Goal: Navigation & Orientation: Find specific page/section

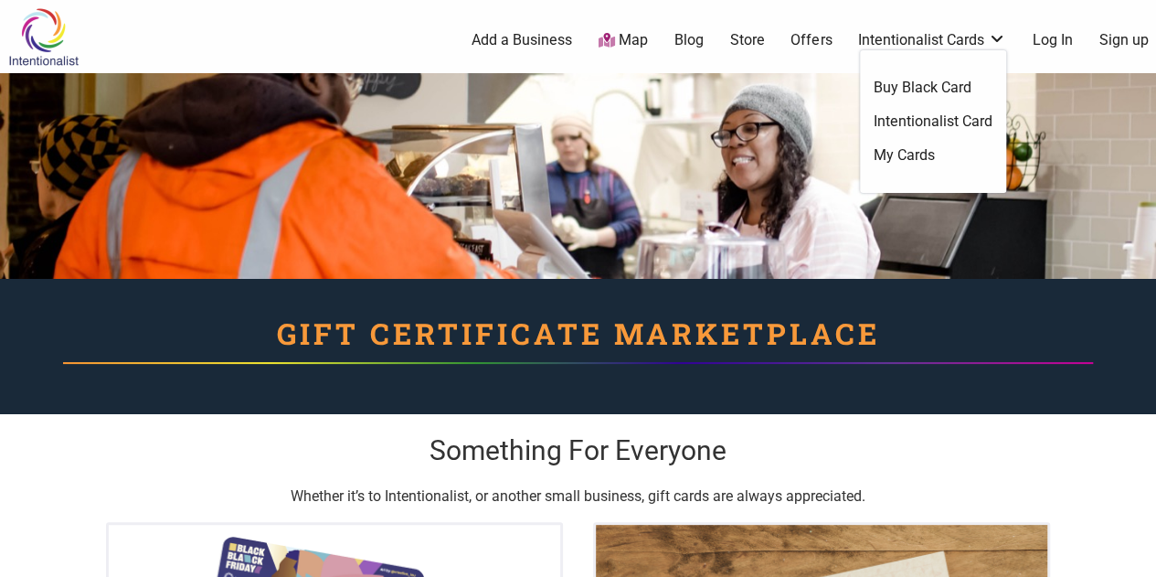
click at [949, 38] on link "Intentionalist Cards" at bounding box center [932, 40] width 148 height 20
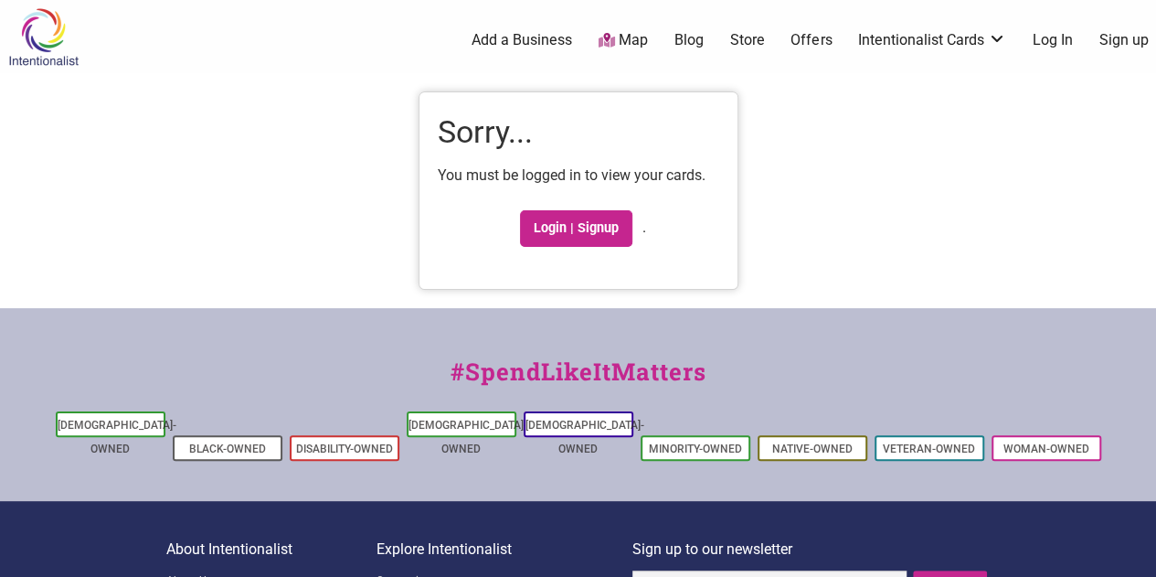
click at [58, 44] on img at bounding box center [43, 36] width 87 height 59
